Goal: Task Accomplishment & Management: Manage account settings

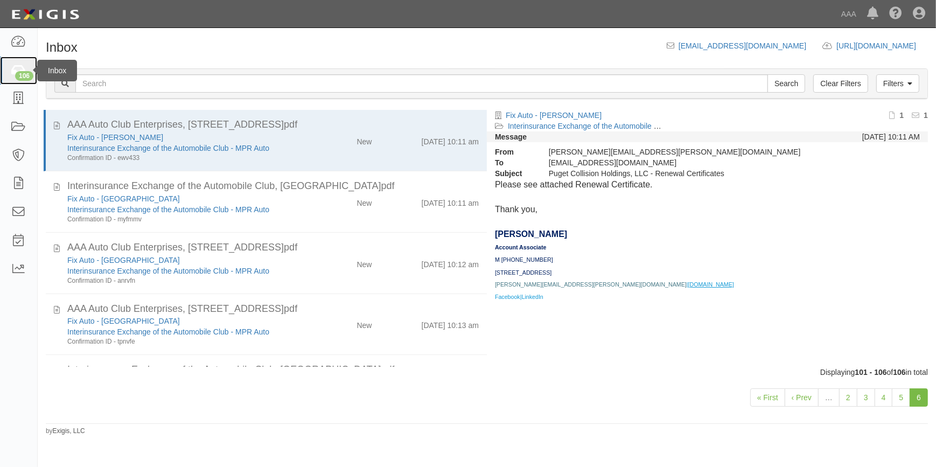
scroll to position [115, 0]
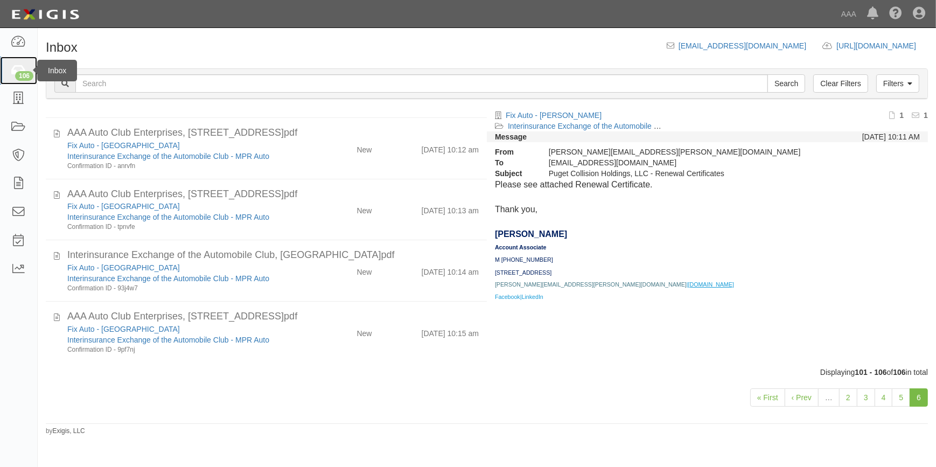
click at [13, 71] on icon at bounding box center [18, 71] width 15 height 12
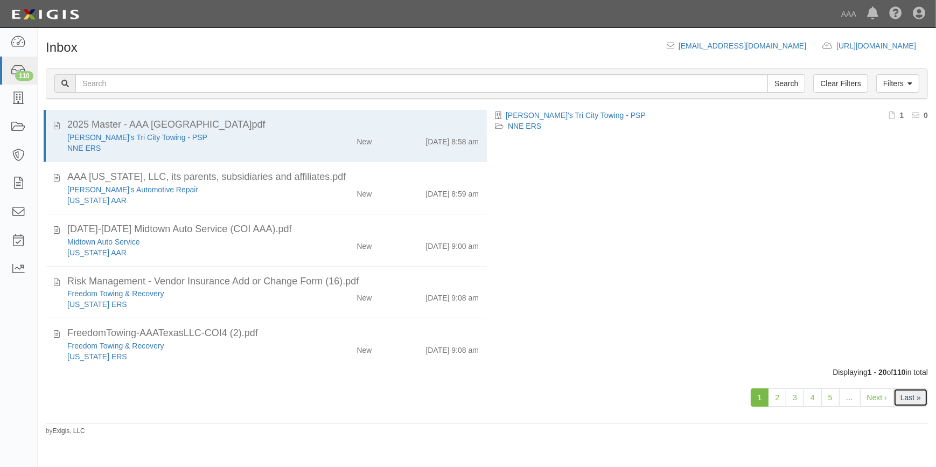
click at [906, 396] on link "Last »" at bounding box center [910, 397] width 34 height 18
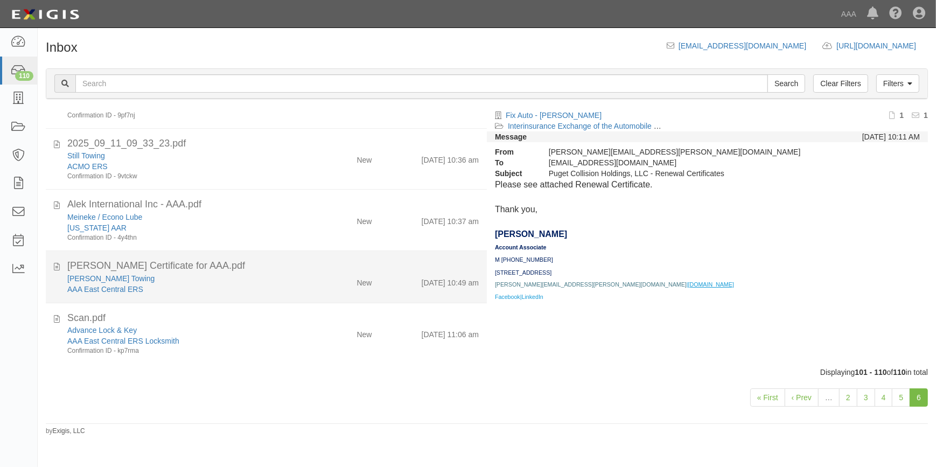
scroll to position [350, 0]
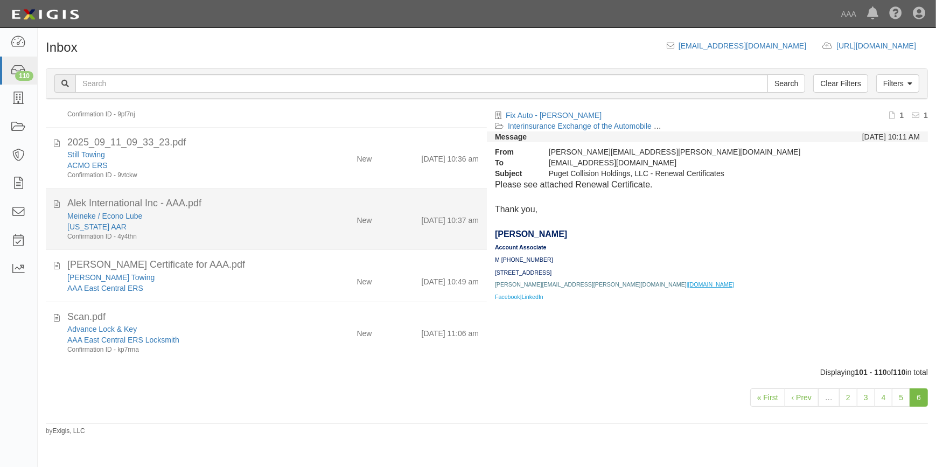
click at [213, 233] on div "Confirmation ID - 4y4thn" at bounding box center [183, 236] width 233 height 9
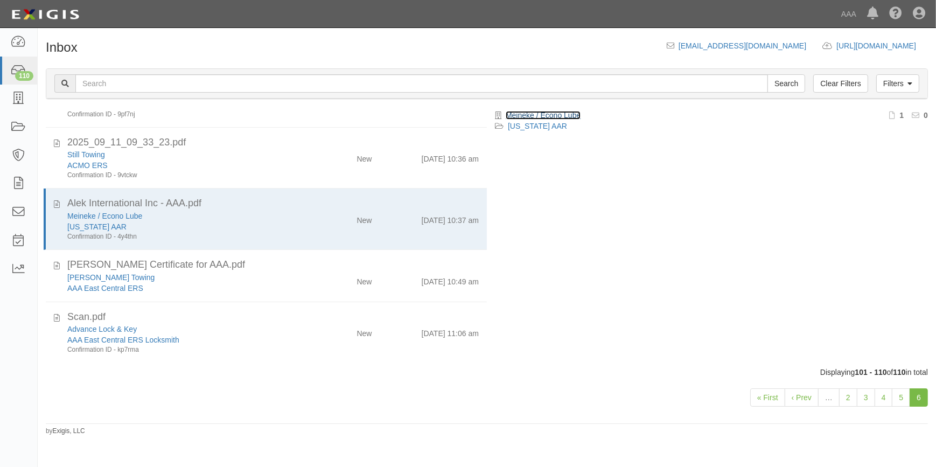
click at [558, 113] on link "Meineke / Econo Lube" at bounding box center [543, 115] width 75 height 9
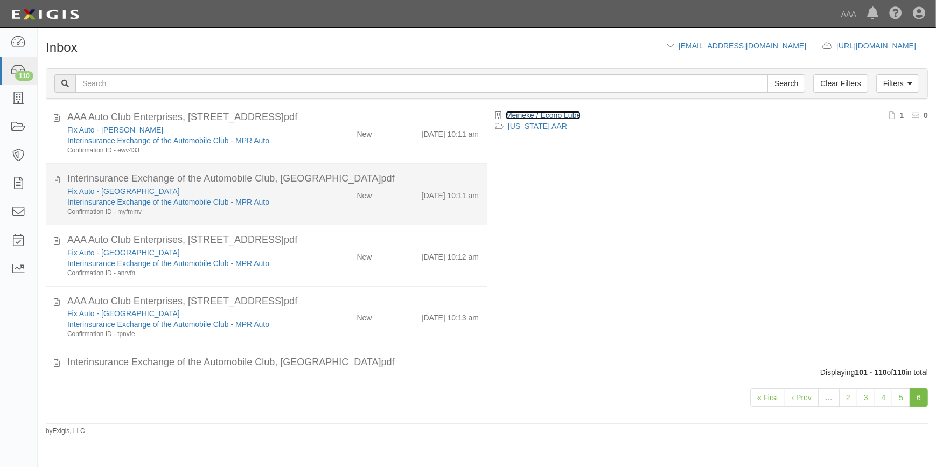
scroll to position [0, 0]
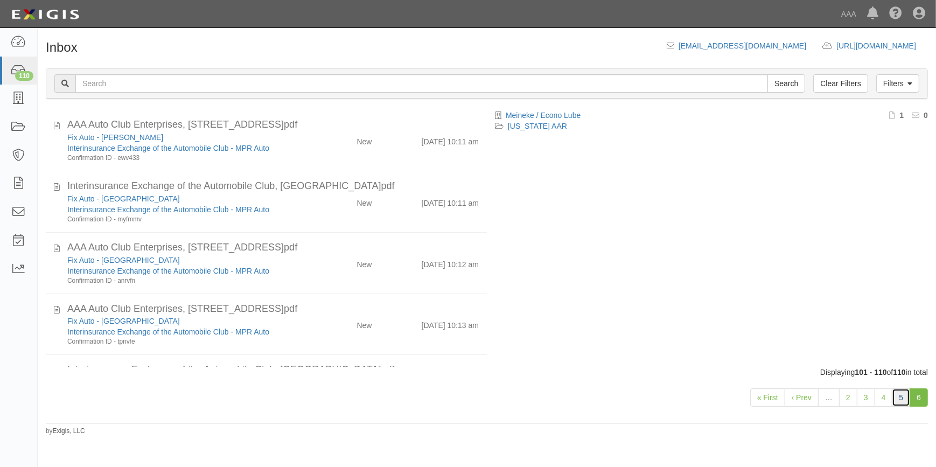
click at [899, 397] on link "5" at bounding box center [901, 397] width 18 height 18
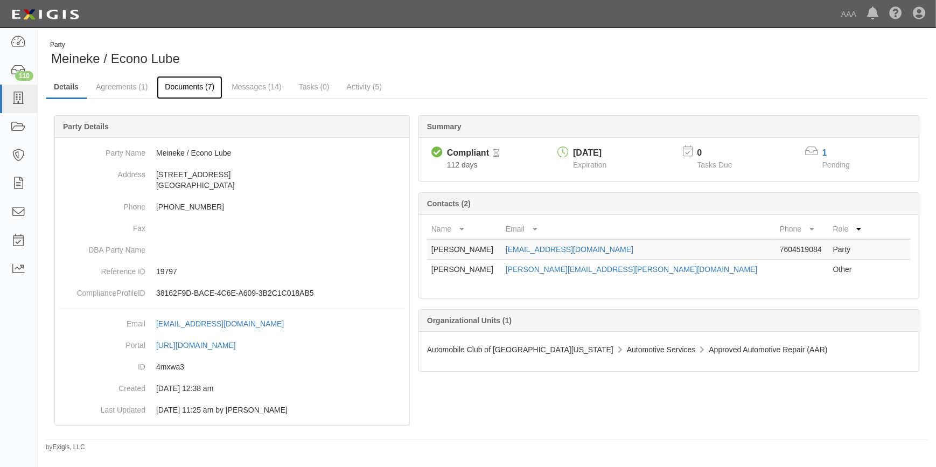
click at [184, 81] on link "Documents (7)" at bounding box center [190, 87] width 66 height 23
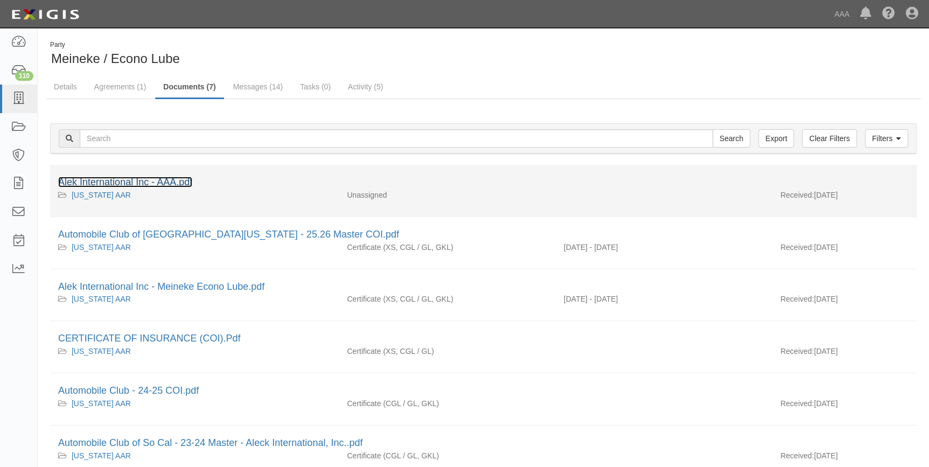
click at [148, 181] on link "Alek International Inc - AAA.pdf" at bounding box center [125, 182] width 134 height 11
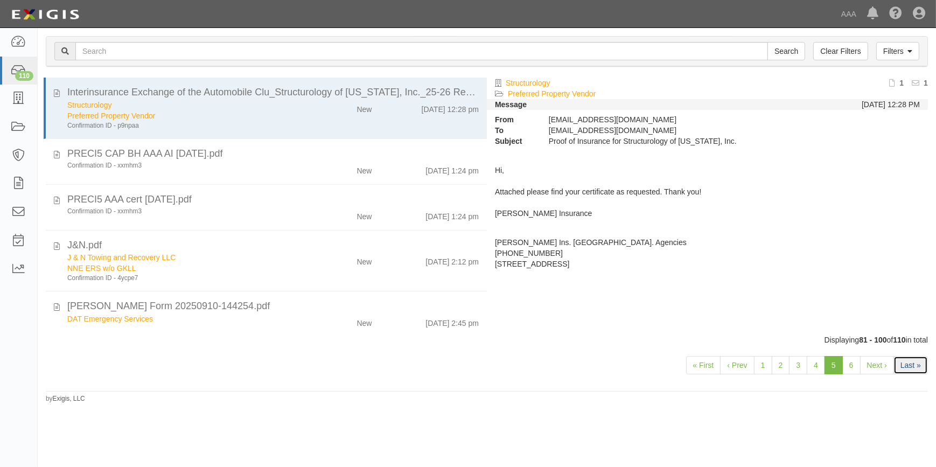
click at [919, 366] on link "Last »" at bounding box center [910, 365] width 34 height 18
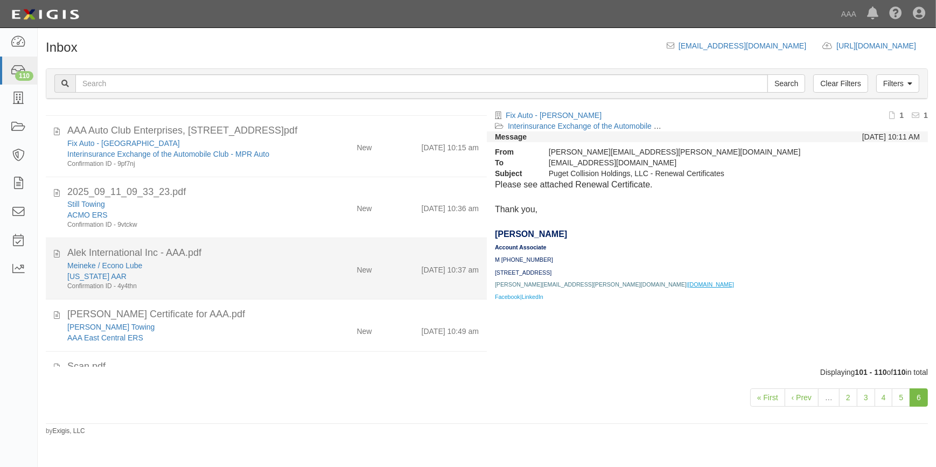
scroll to position [350, 0]
